Goal: Task Accomplishment & Management: Manage account settings

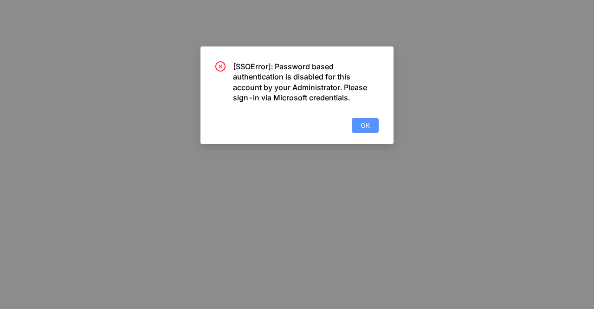
click at [358, 120] on button "OK" at bounding box center [365, 125] width 27 height 15
click at [360, 128] on button "OK" at bounding box center [365, 125] width 27 height 15
